Goal: Task Accomplishment & Management: Use online tool/utility

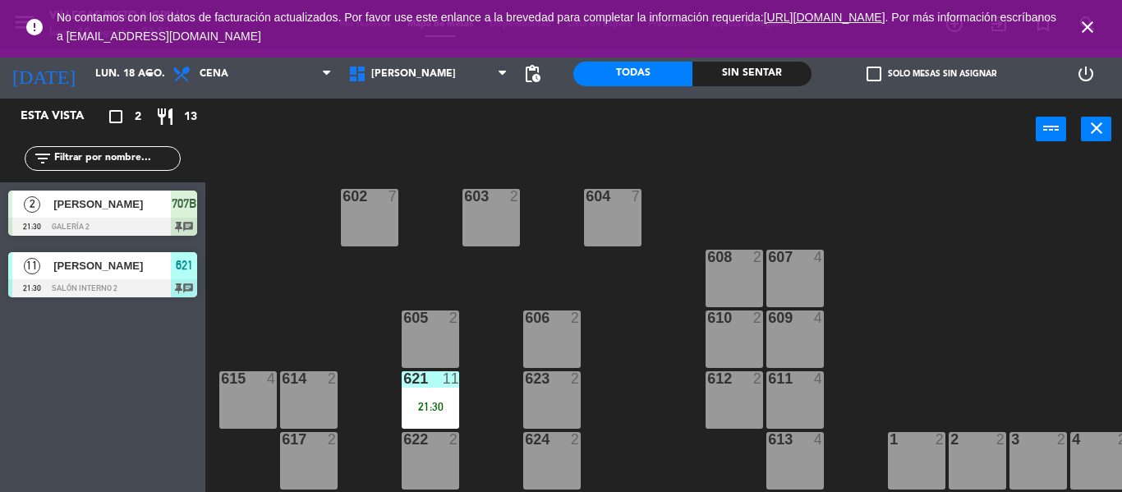
click at [1092, 21] on icon "close" at bounding box center [1088, 27] width 20 height 20
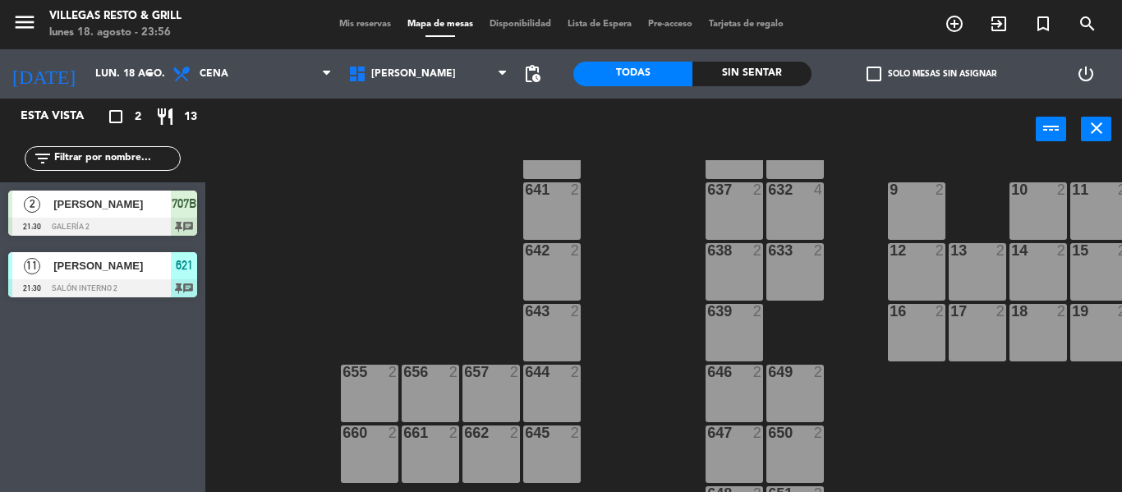
scroll to position [675, 0]
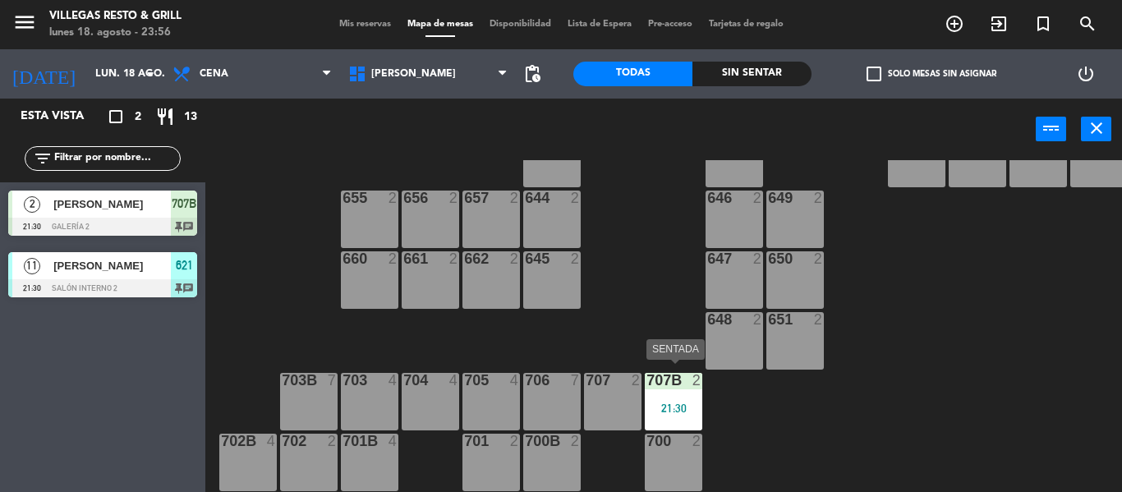
click at [669, 402] on div "21:30" at bounding box center [673, 407] width 57 height 11
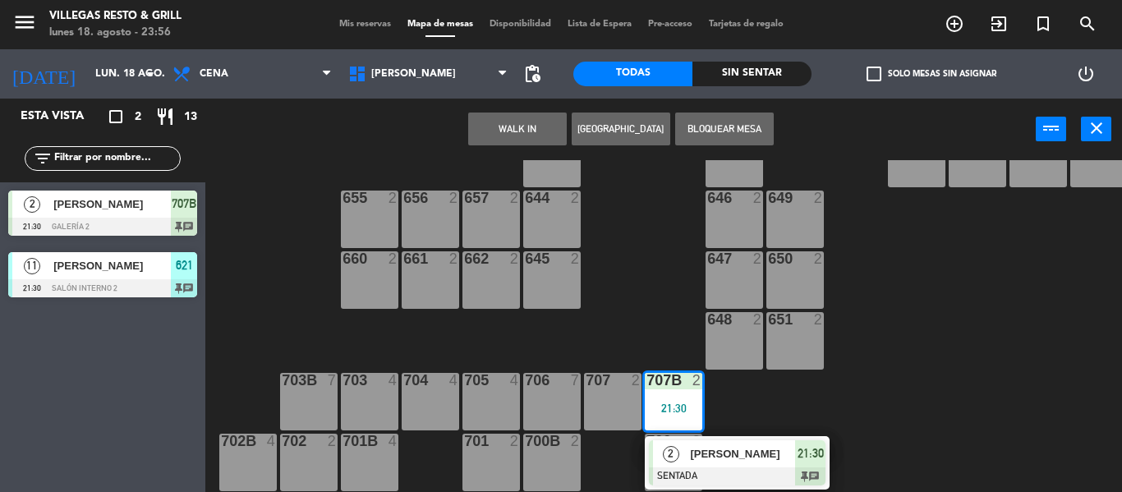
click at [877, 406] on div "602 7 603 2 604 7 608 2 607 4 605 2 606 2 610 2 609 4 621 11 21:30 623 2 614 2 …" at bounding box center [669, 326] width 905 height 332
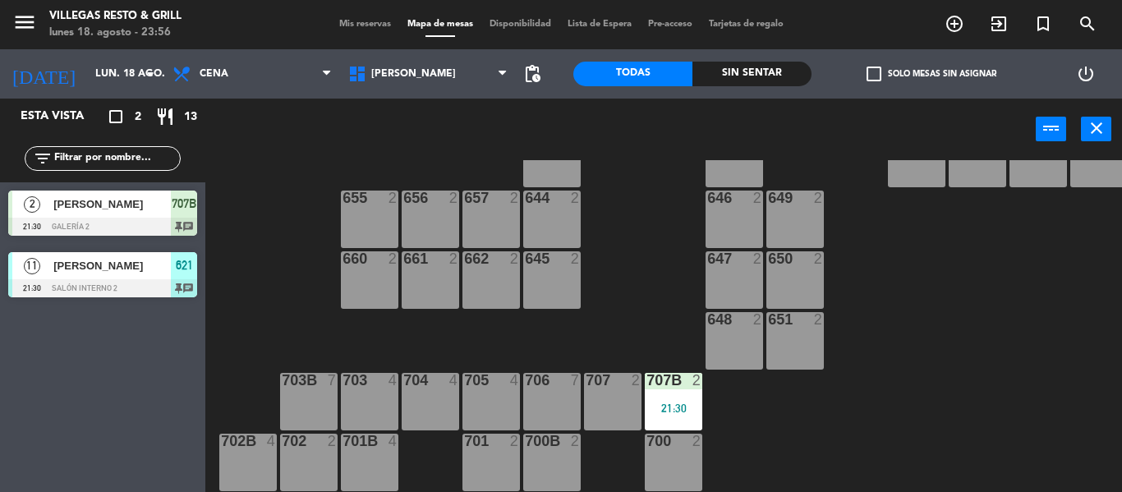
scroll to position [347, 0]
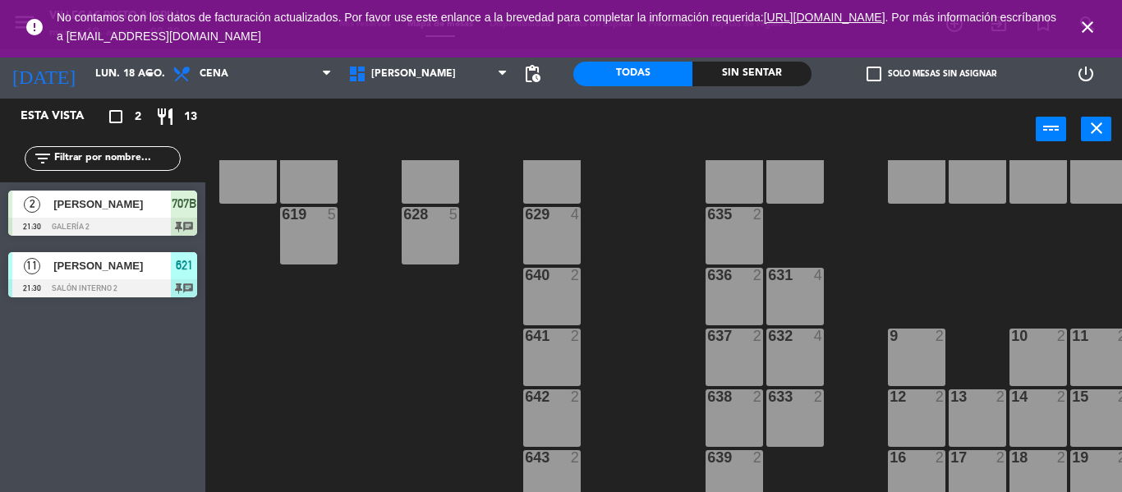
click at [1083, 31] on icon "close" at bounding box center [1088, 27] width 20 height 20
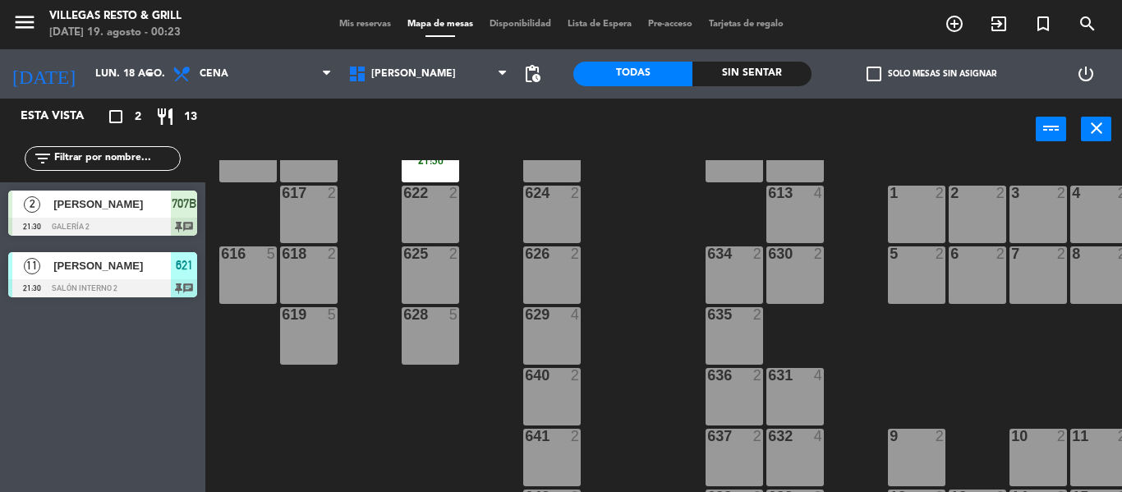
scroll to position [82, 0]
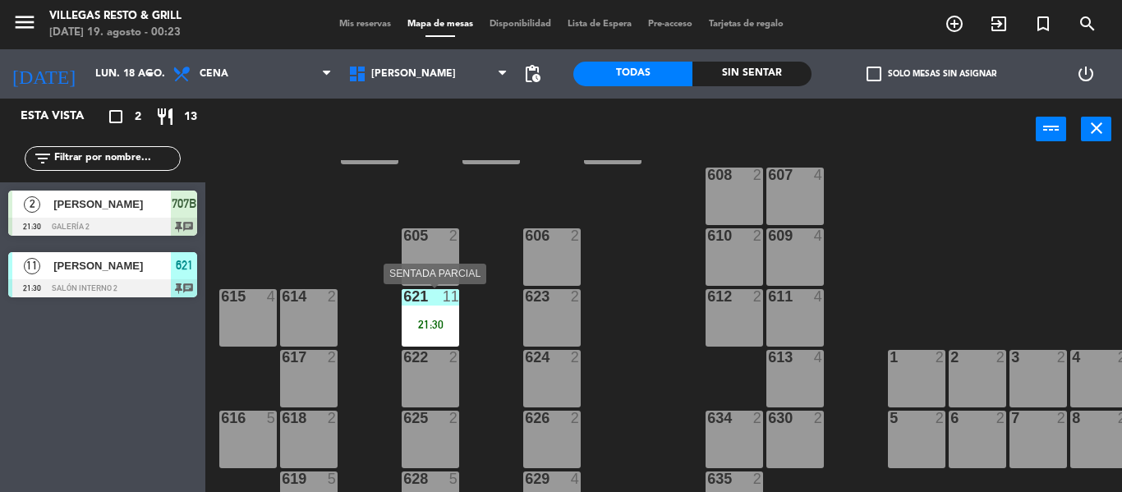
click at [442, 316] on div "621 11 21:30" at bounding box center [430, 317] width 57 height 57
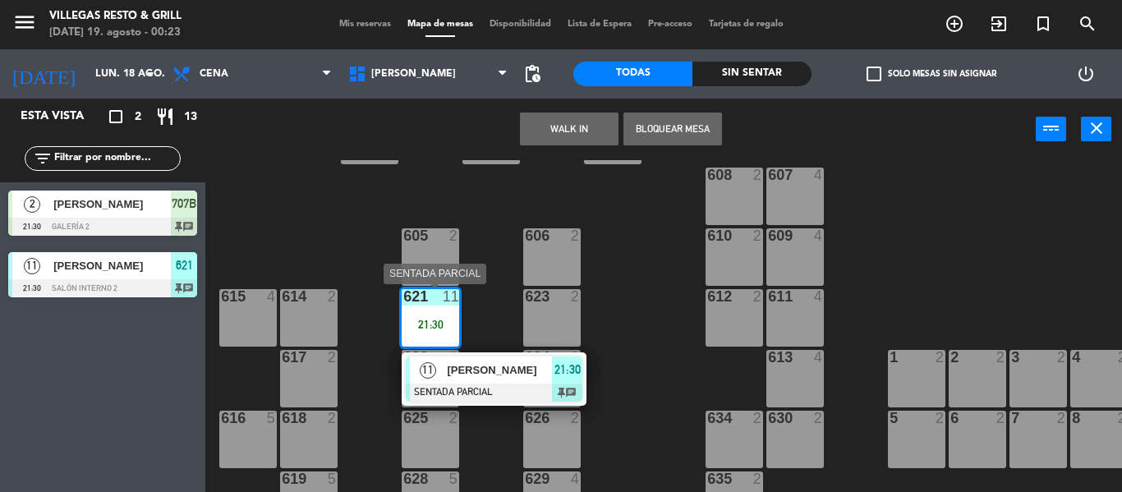
click at [500, 398] on div at bounding box center [494, 393] width 177 height 18
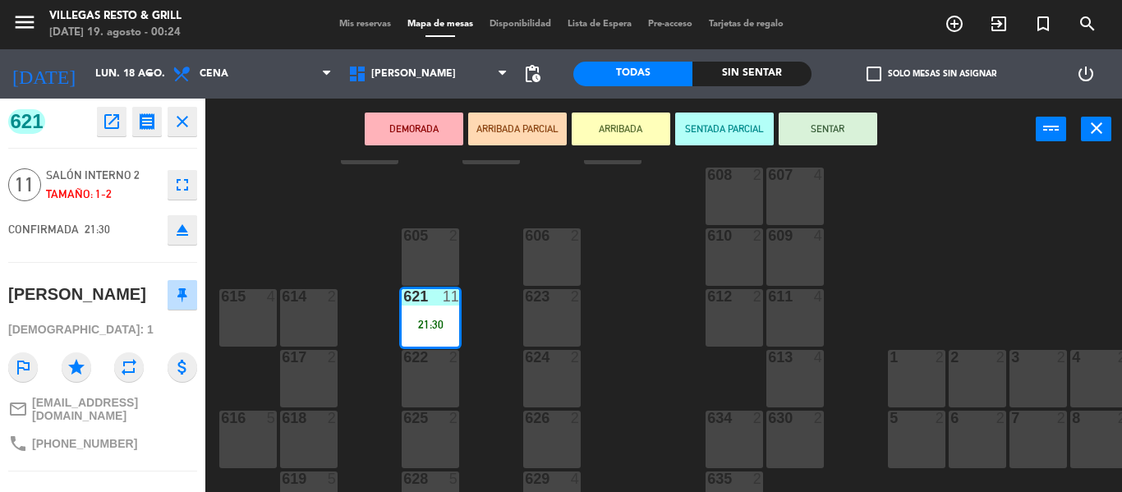
click at [797, 131] on button "SENTAR" at bounding box center [828, 129] width 99 height 33
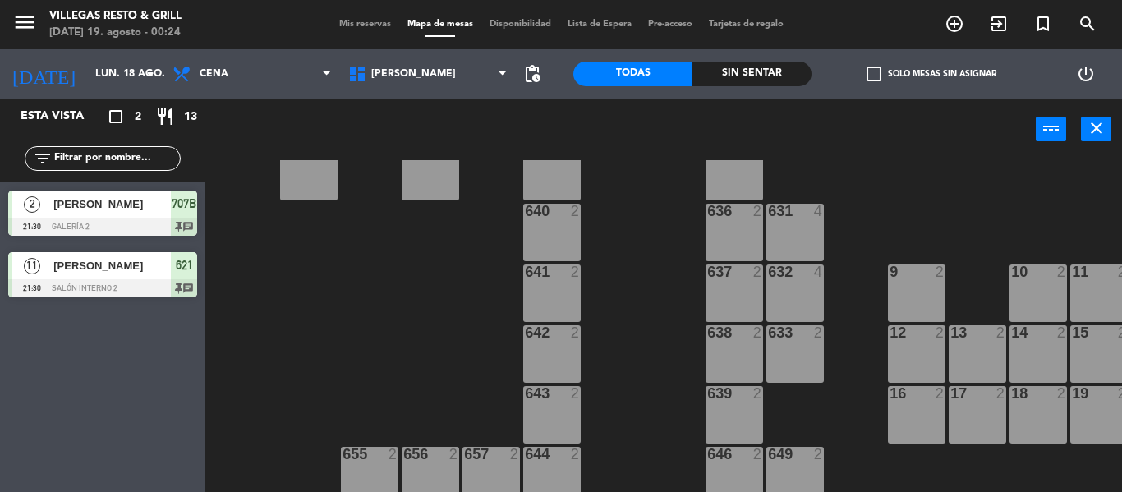
scroll to position [675, 0]
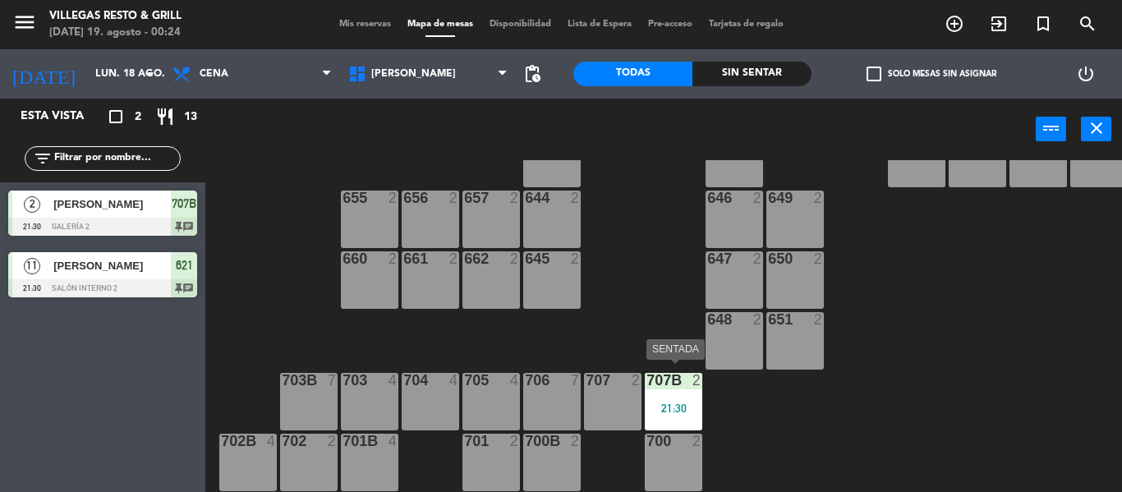
click at [665, 390] on div "707B 2 21:30" at bounding box center [673, 401] width 57 height 57
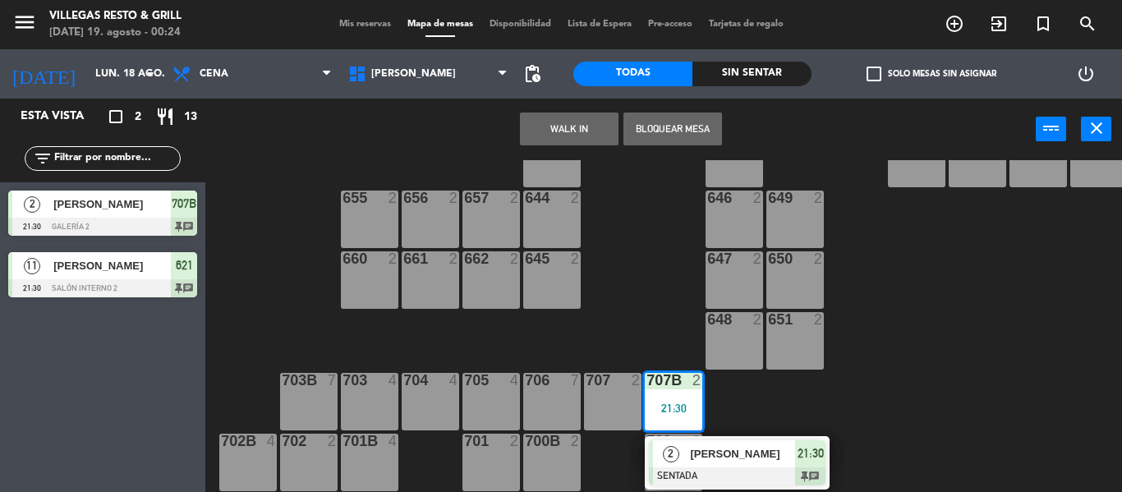
click at [718, 476] on div at bounding box center [737, 476] width 177 height 18
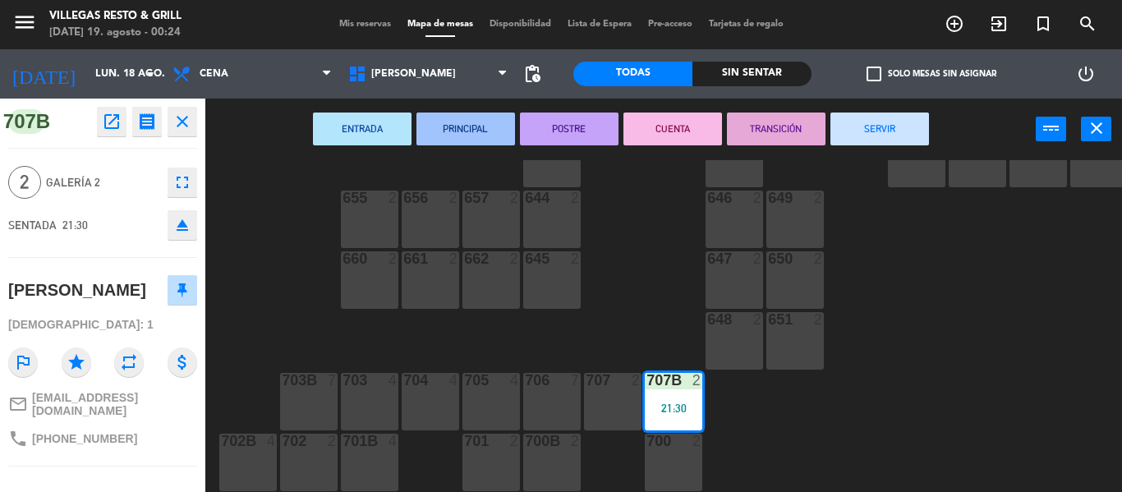
click at [875, 131] on button "SERVIR" at bounding box center [879, 129] width 99 height 33
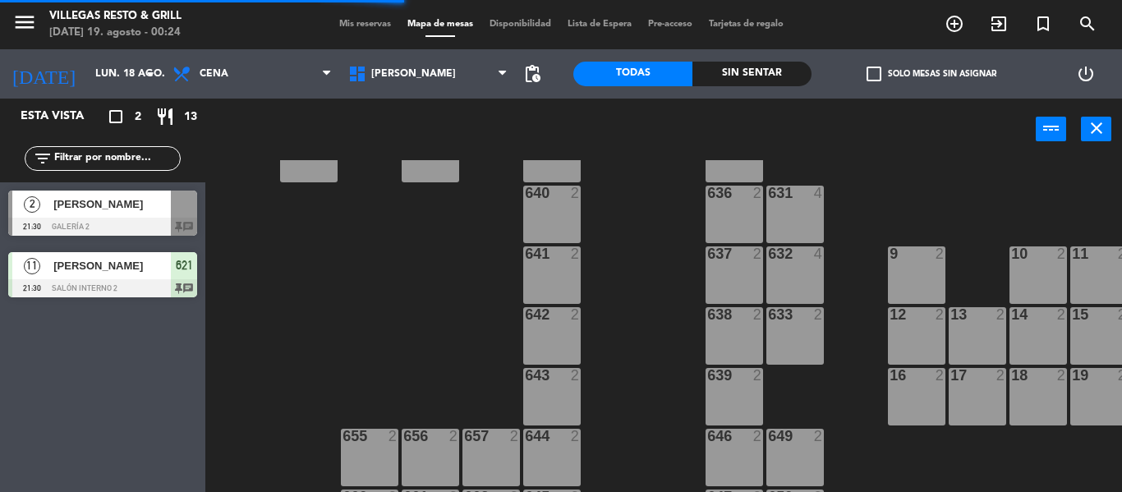
scroll to position [182, 0]
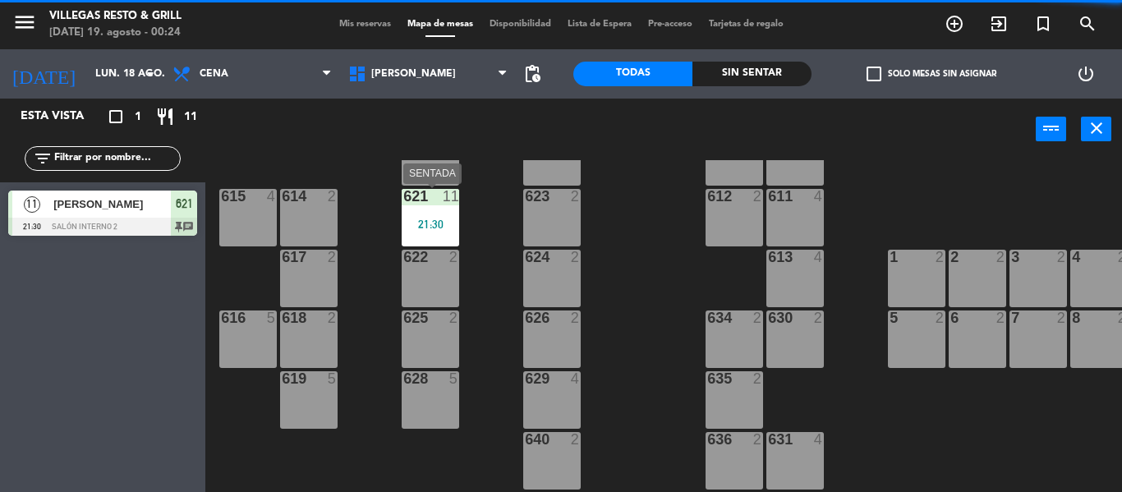
click at [424, 220] on div "21:30" at bounding box center [430, 223] width 57 height 11
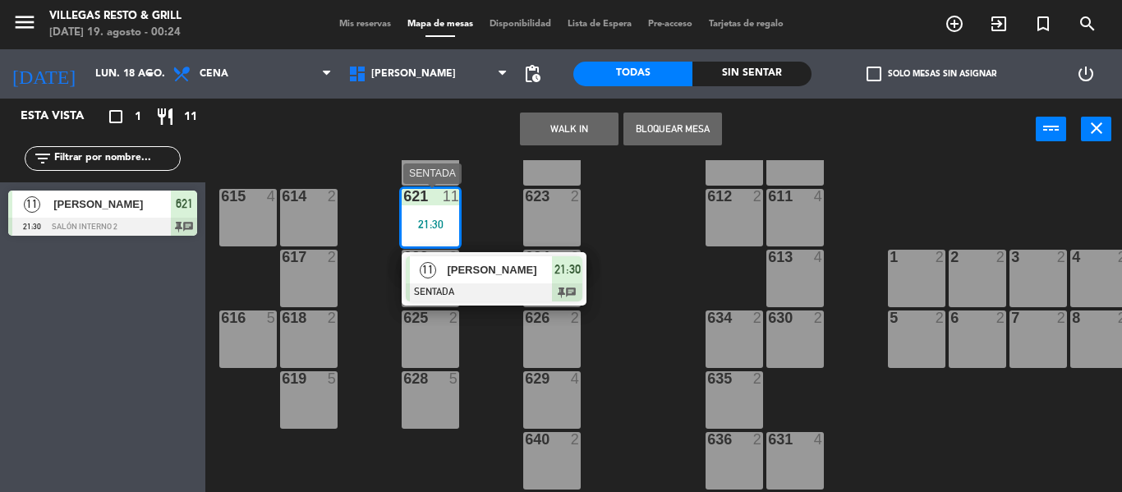
click at [452, 272] on span "[PERSON_NAME]" at bounding box center [499, 269] width 105 height 17
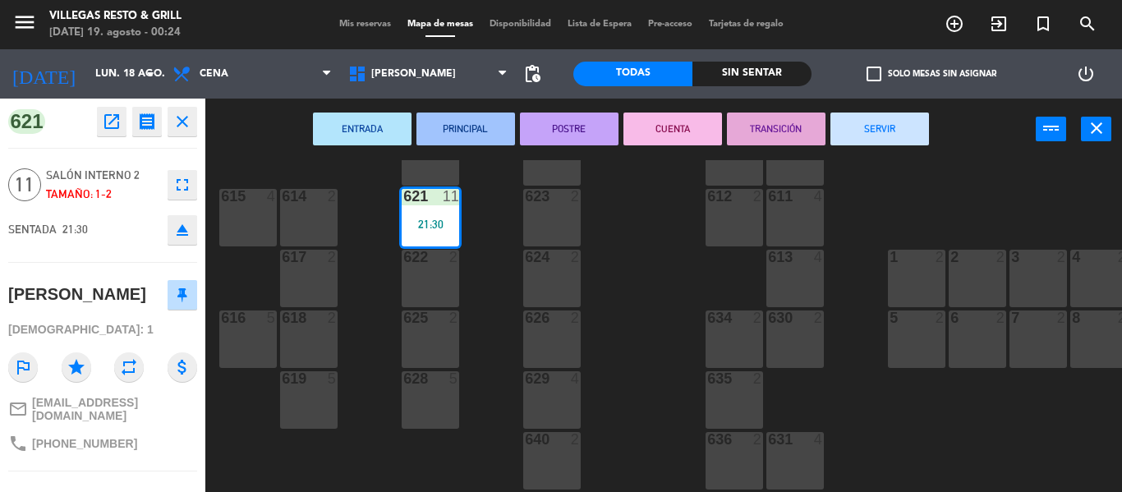
click at [885, 136] on button "SERVIR" at bounding box center [879, 129] width 99 height 33
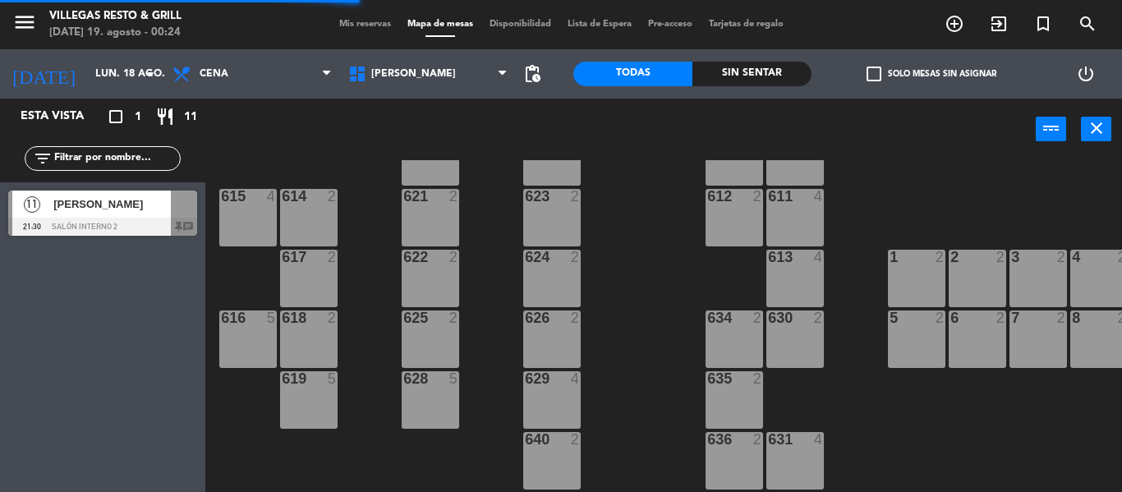
scroll to position [0, 0]
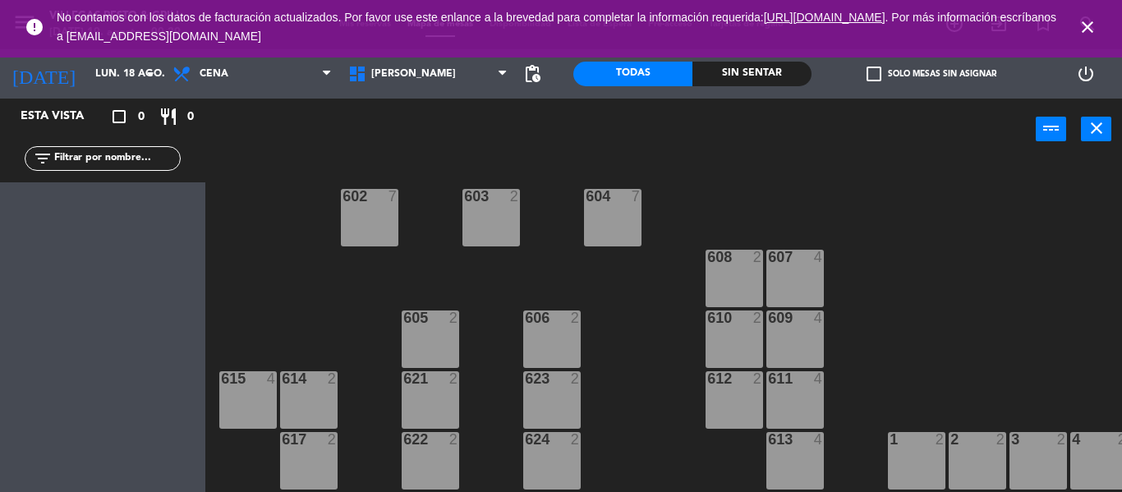
click at [1081, 26] on icon "close" at bounding box center [1088, 27] width 20 height 20
